Goal: Entertainment & Leisure: Consume media (video, audio)

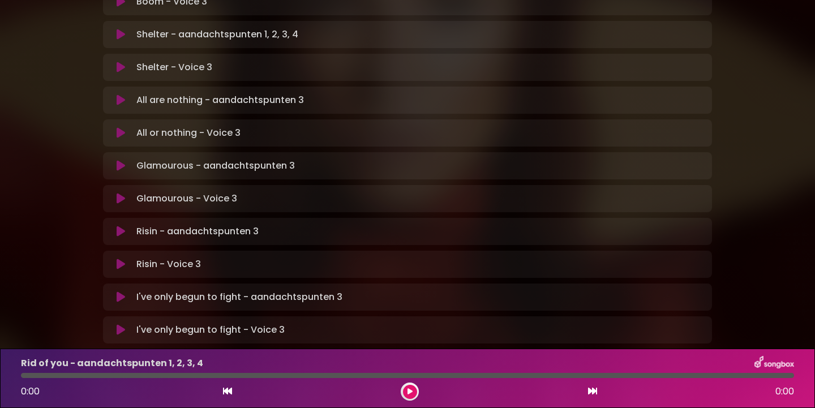
scroll to position [713, 0]
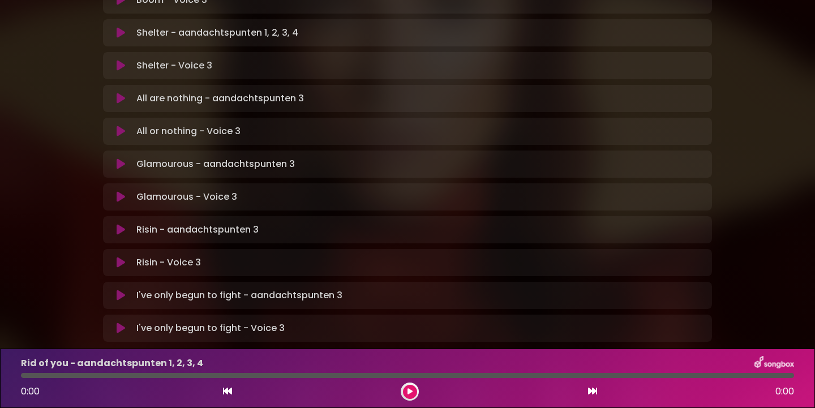
click at [122, 224] on icon at bounding box center [121, 229] width 8 height 11
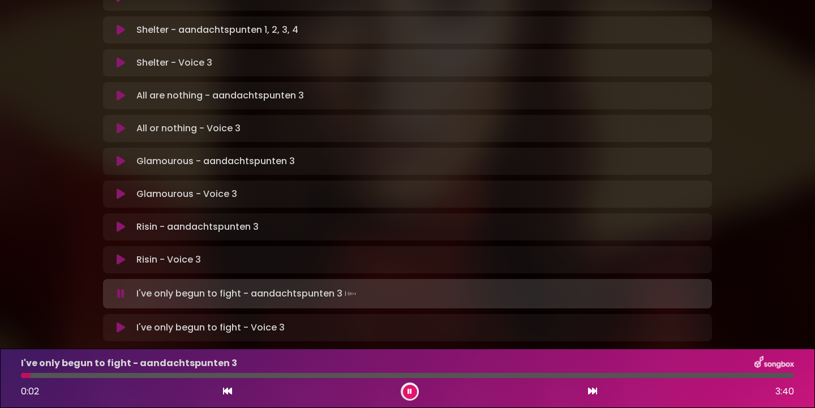
scroll to position [717, 0]
click at [411, 391] on icon at bounding box center [409, 391] width 5 height 7
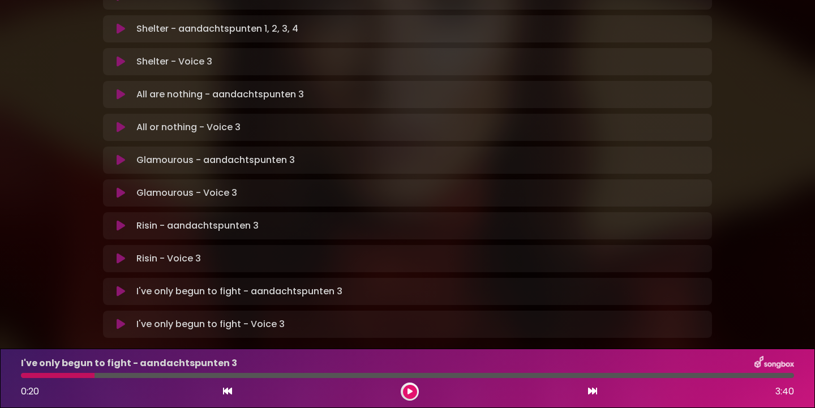
click at [409, 393] on icon at bounding box center [409, 391] width 5 height 7
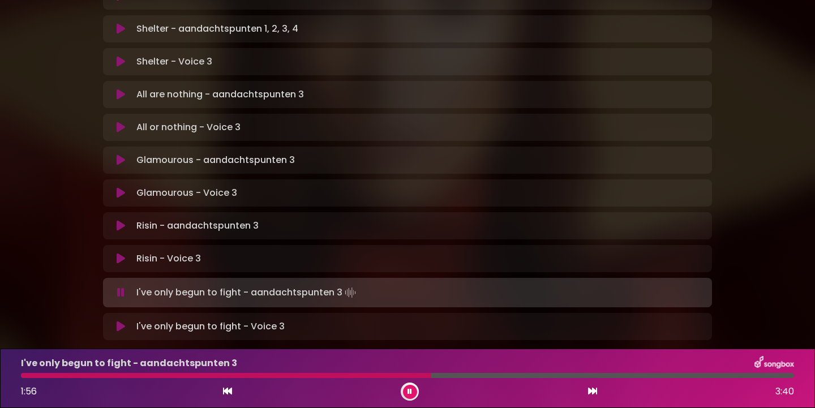
click at [411, 391] on icon at bounding box center [409, 391] width 5 height 7
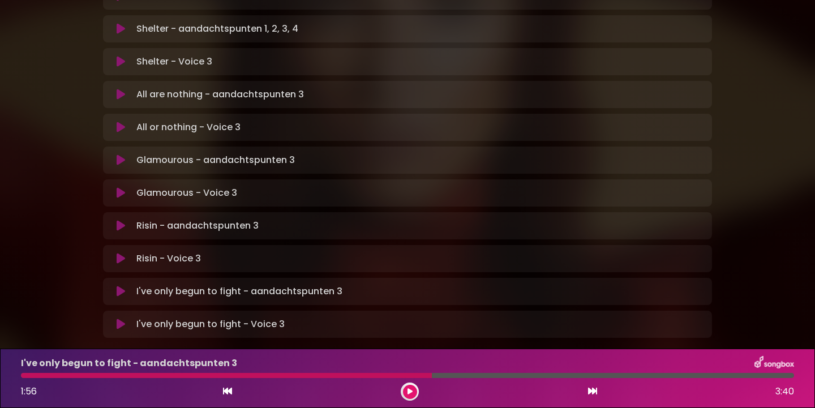
click at [411, 393] on icon at bounding box center [409, 391] width 5 height 7
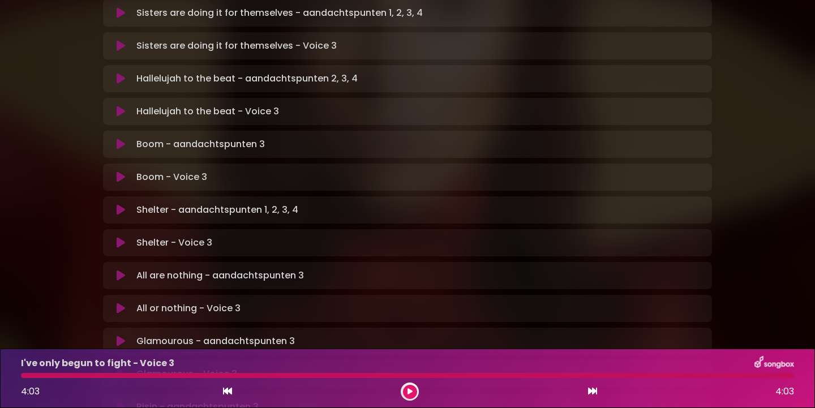
scroll to position [535, 0]
click at [120, 336] on icon at bounding box center [121, 341] width 8 height 11
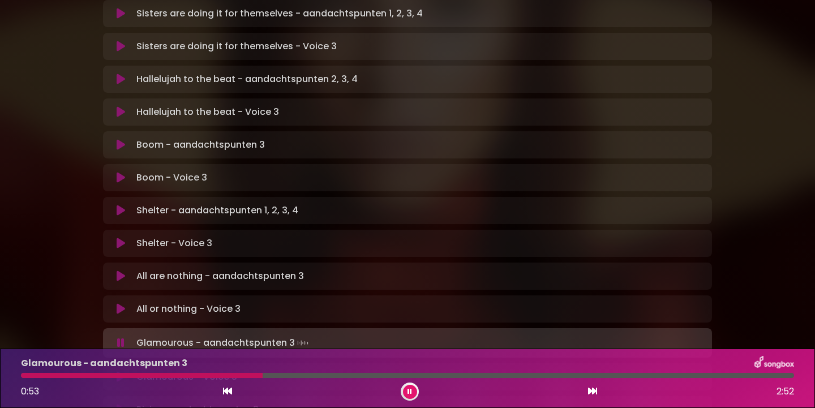
click at [409, 392] on icon at bounding box center [409, 391] width 5 height 7
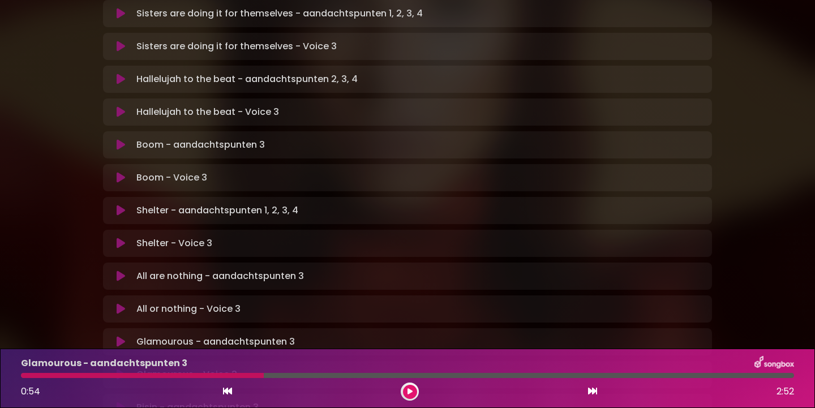
click at [409, 392] on icon at bounding box center [409, 391] width 5 height 7
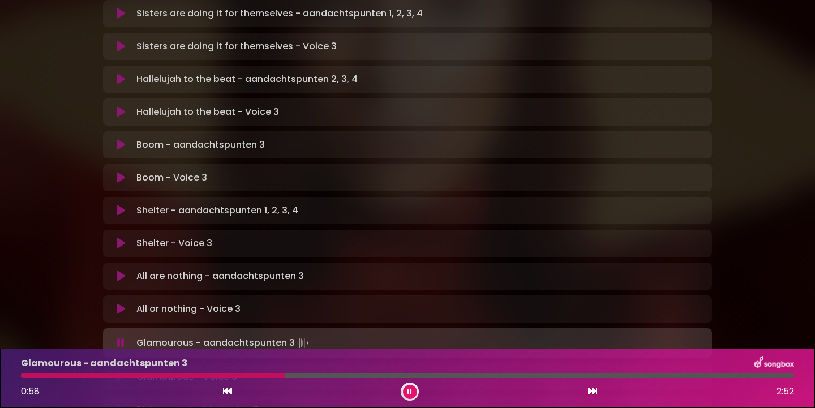
click at [410, 393] on icon at bounding box center [409, 391] width 5 height 7
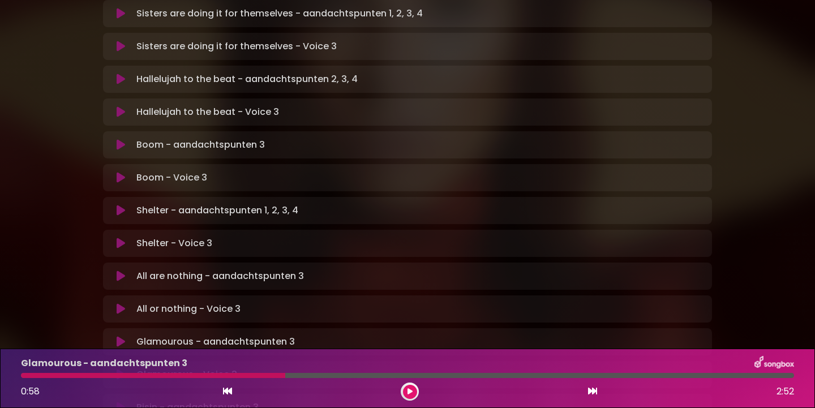
click at [410, 393] on icon at bounding box center [409, 391] width 5 height 7
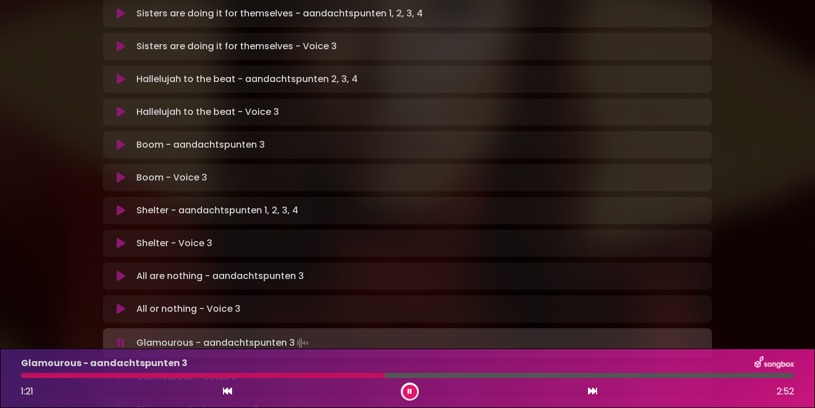
click at [410, 393] on icon at bounding box center [409, 391] width 5 height 7
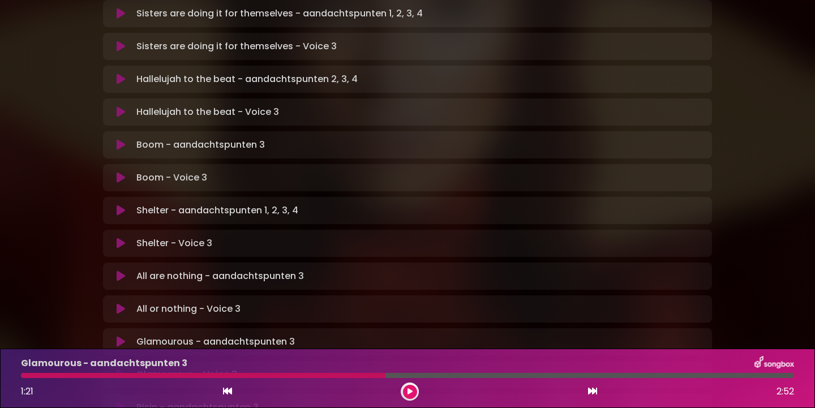
click at [410, 393] on icon at bounding box center [409, 391] width 5 height 7
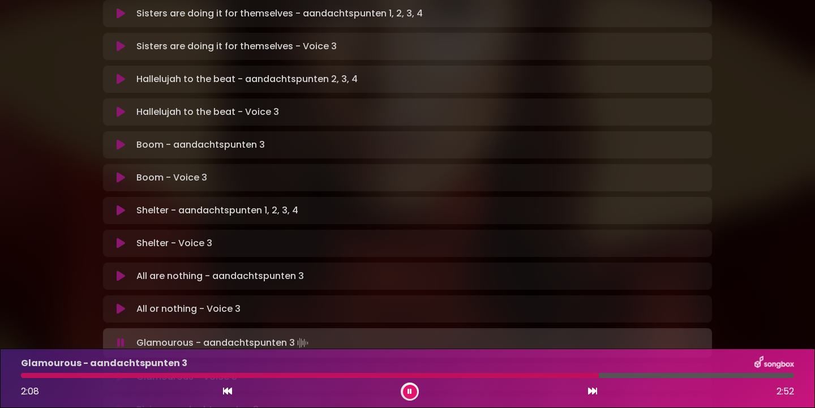
click at [407, 393] on icon at bounding box center [409, 391] width 5 height 7
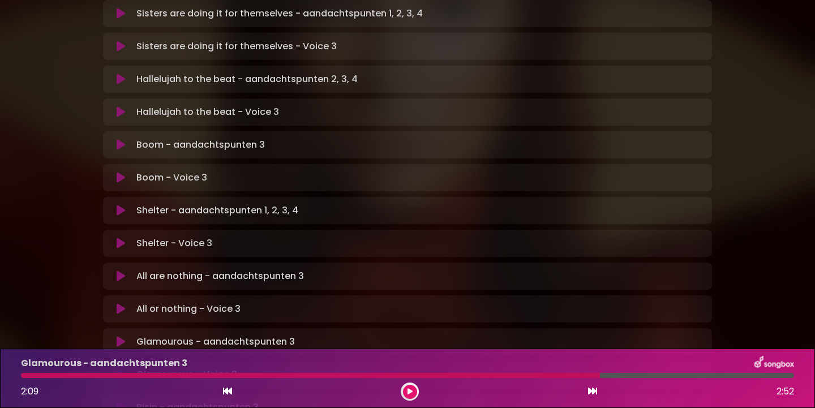
click at [410, 393] on icon at bounding box center [409, 391] width 5 height 7
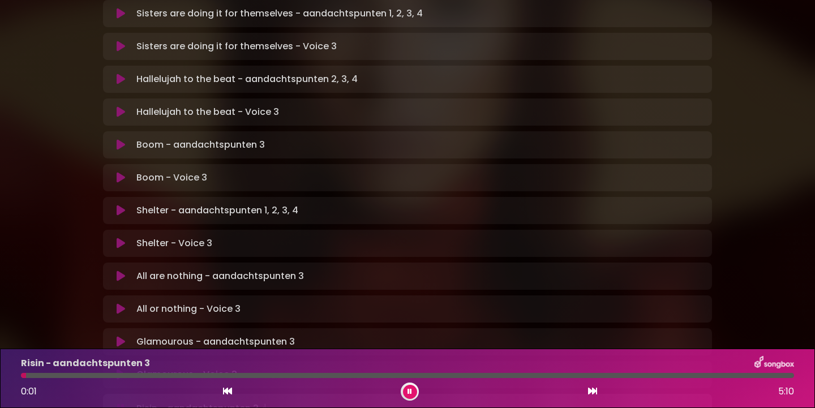
click at [281, 269] on p "All are nothing - aandachtspunten 3 Loading Track..." at bounding box center [219, 276] width 167 height 14
click at [409, 394] on icon at bounding box center [409, 391] width 5 height 7
click at [122, 270] on icon at bounding box center [121, 275] width 8 height 11
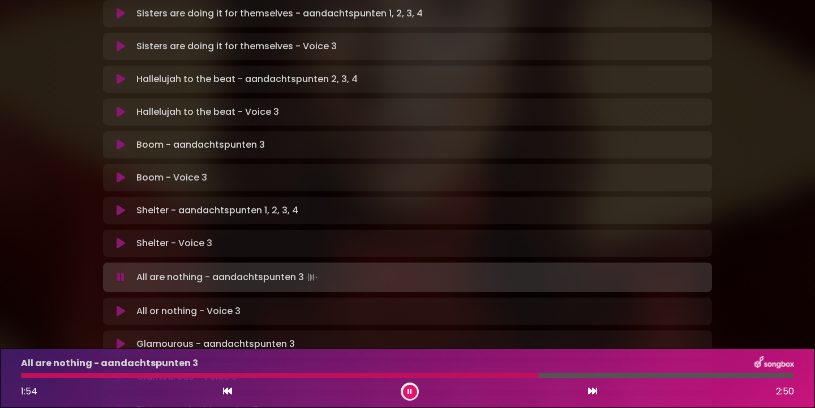
click at [407, 390] on button at bounding box center [410, 392] width 14 height 14
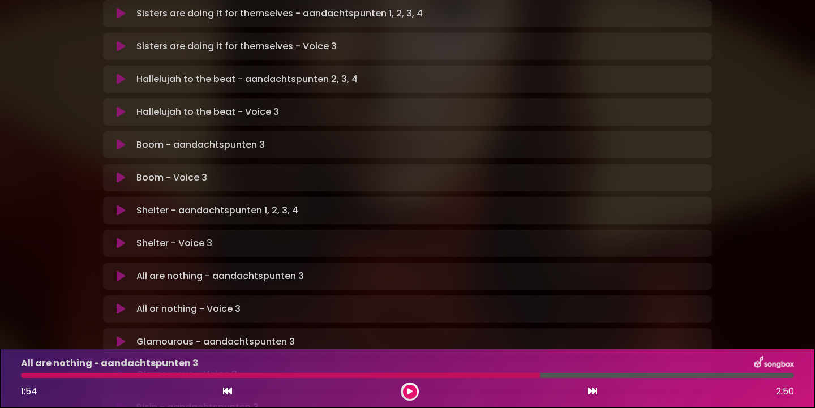
click at [407, 390] on icon at bounding box center [409, 391] width 5 height 7
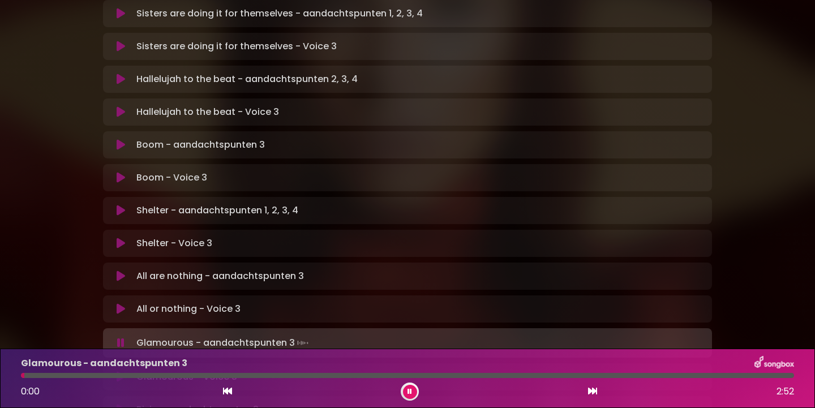
click at [408, 393] on icon at bounding box center [409, 391] width 5 height 7
